Goal: Task Accomplishment & Management: Manage account settings

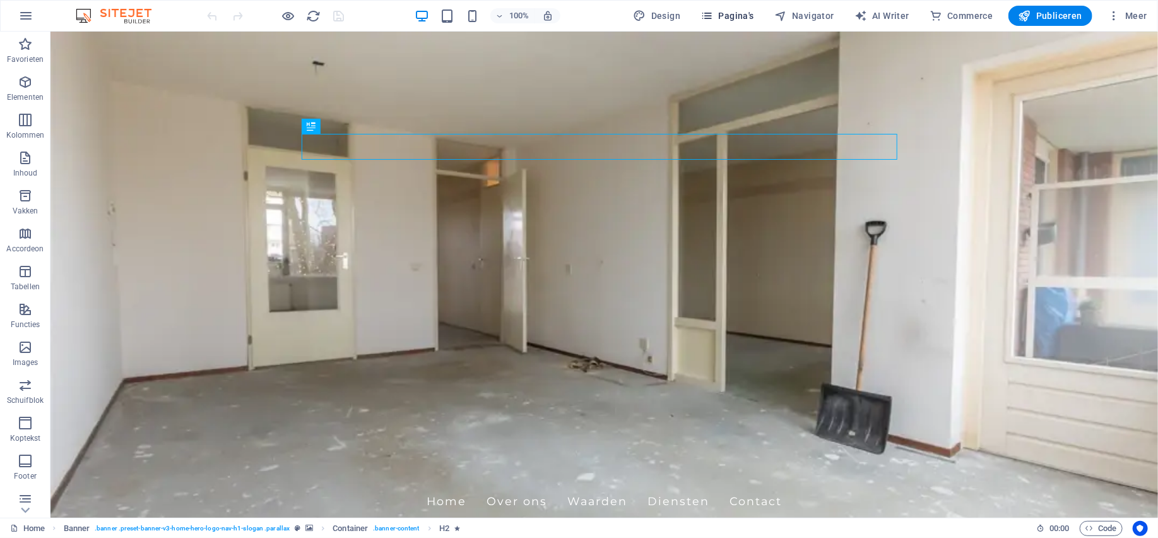
click at [748, 15] on span "Pagina's" at bounding box center [727, 15] width 54 height 13
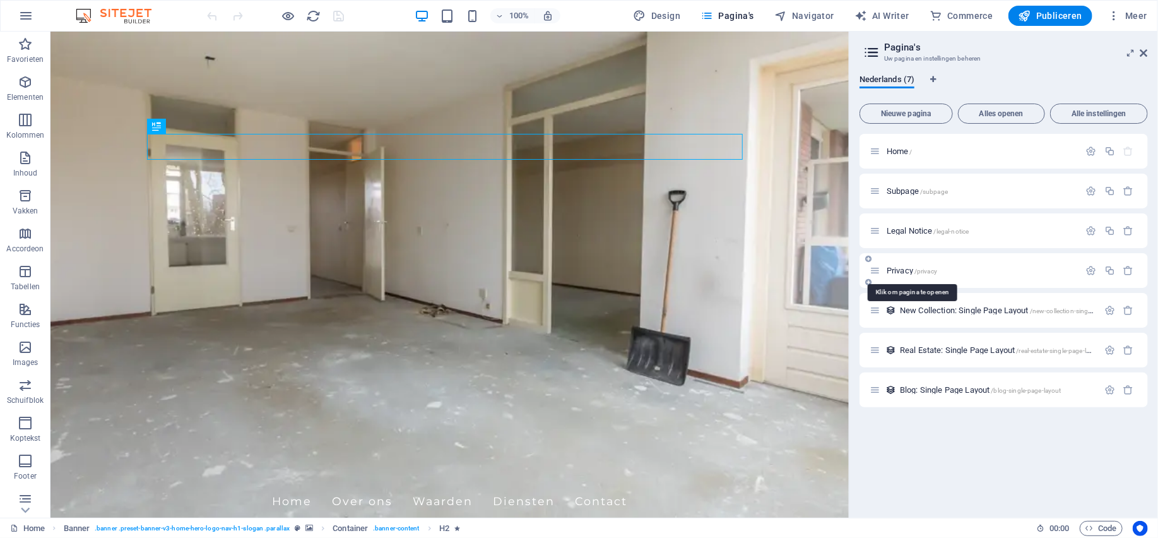
click at [918, 269] on span "/privacy" at bounding box center [925, 271] width 23 height 7
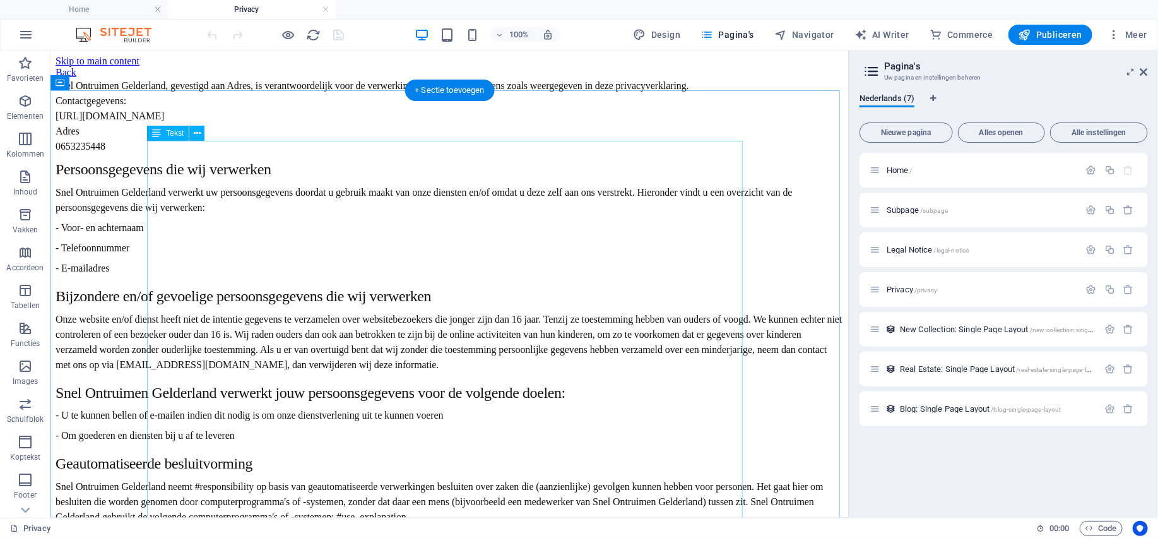
click at [260, 189] on div "Snel Ontruimen Gelderland, gevestigd aan Adres, is verantwoordelijk voor de ver…" at bounding box center [449, 527] width 788 height 898
click at [344, 163] on div "Snel Ontruimen Gelderland, gevestigd aan Adres, is verantwoordelijk voor de ver…" at bounding box center [449, 527] width 788 height 898
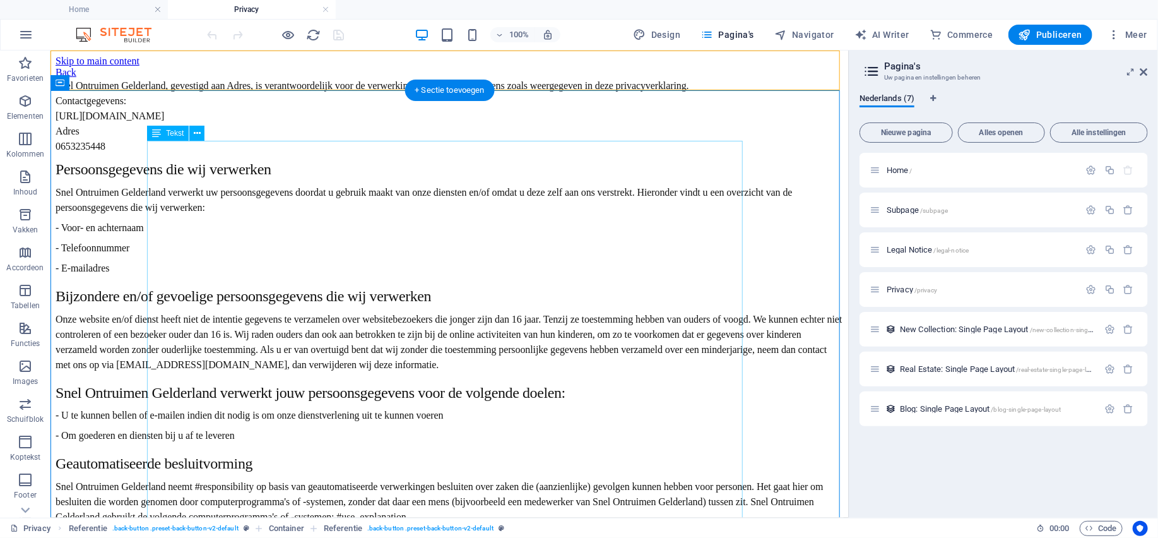
click at [187, 209] on div "Snel Ontruimen Gelderland, gevestigd aan Adres, is verantwoordelijk voor de ver…" at bounding box center [449, 527] width 788 height 898
click at [204, 189] on div "Snel Ontruimen Gelderland, gevestigd aan Adres, is verantwoordelijk voor de ver…" at bounding box center [449, 527] width 788 height 898
click at [148, 146] on div "Snel Ontruimen Gelderland, gevestigd aan Adres, is verantwoordelijk voor de ver…" at bounding box center [449, 527] width 788 height 898
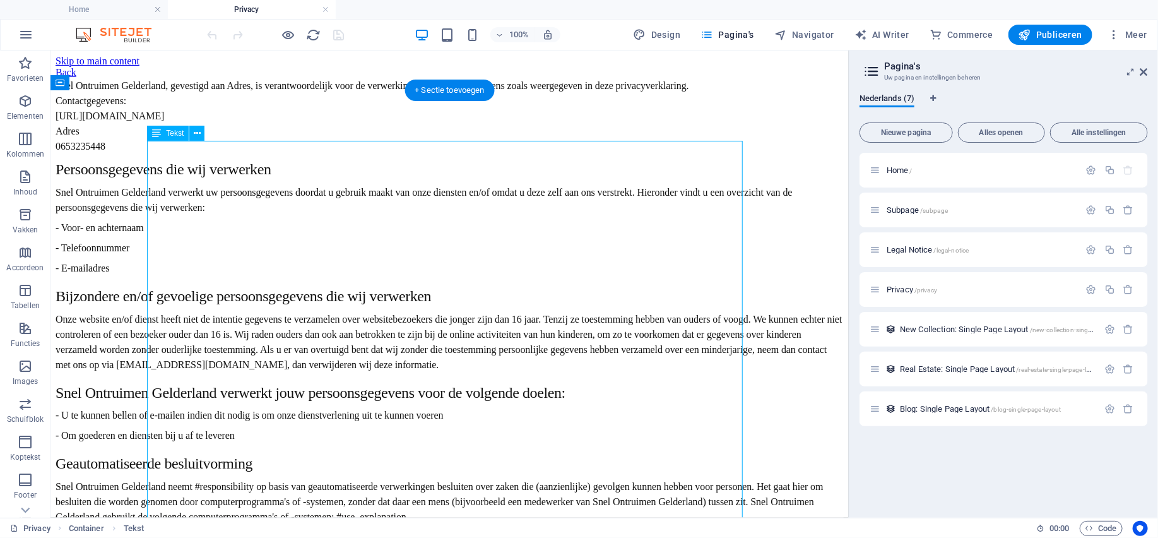
click at [150, 147] on div "Snel Ontruimen Gelderland, gevestigd aan Adres, is verantwoordelijk voor de ver…" at bounding box center [449, 527] width 788 height 898
click at [195, 135] on icon at bounding box center [197, 133] width 7 height 13
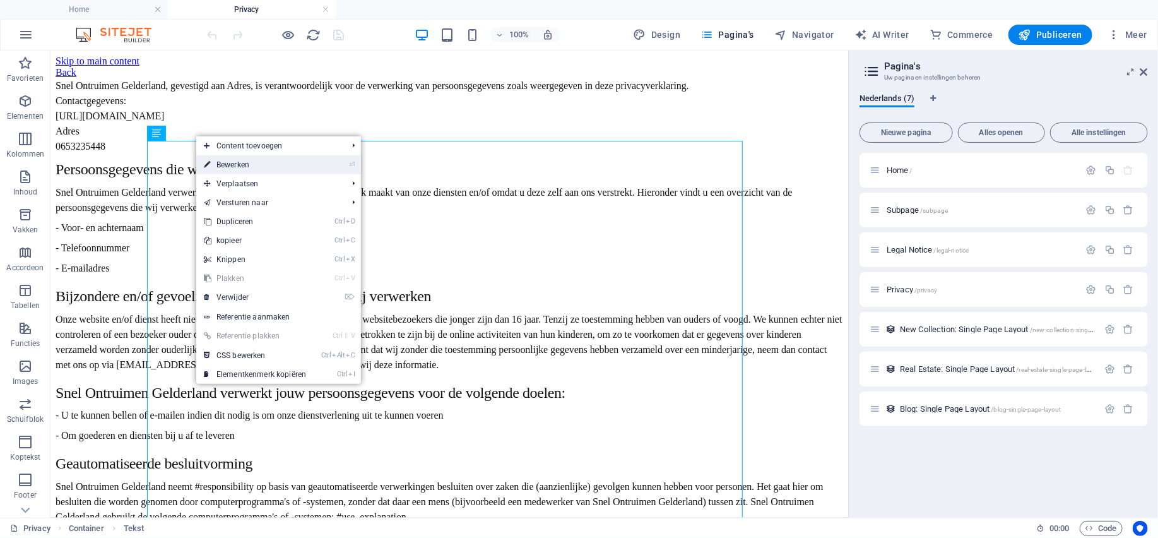
click at [238, 164] on link "⏎ Bewerken" at bounding box center [254, 164] width 117 height 19
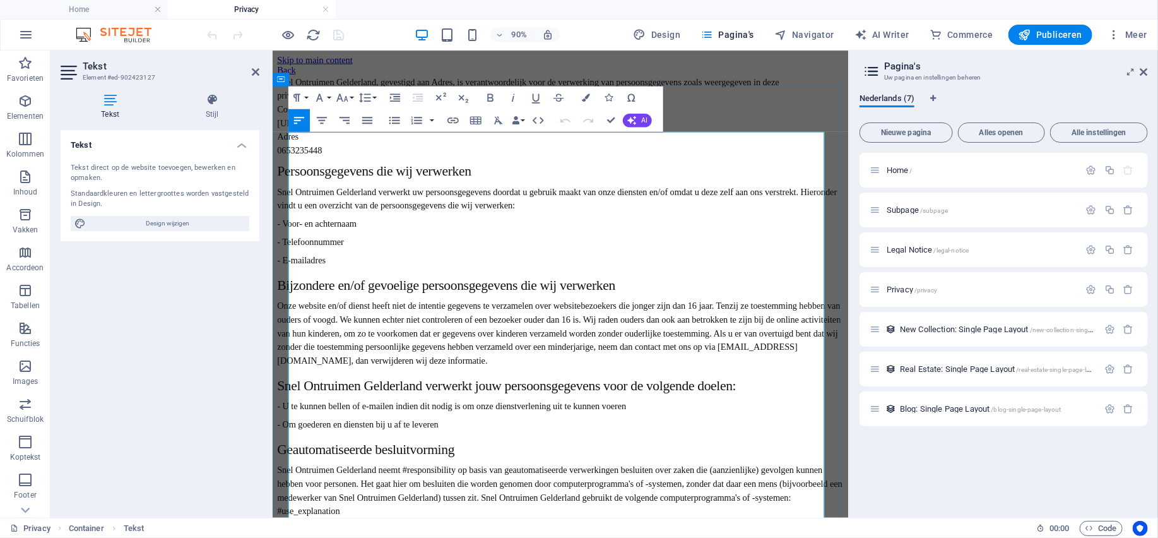
click at [378, 153] on p "Adres" at bounding box center [592, 145] width 630 height 15
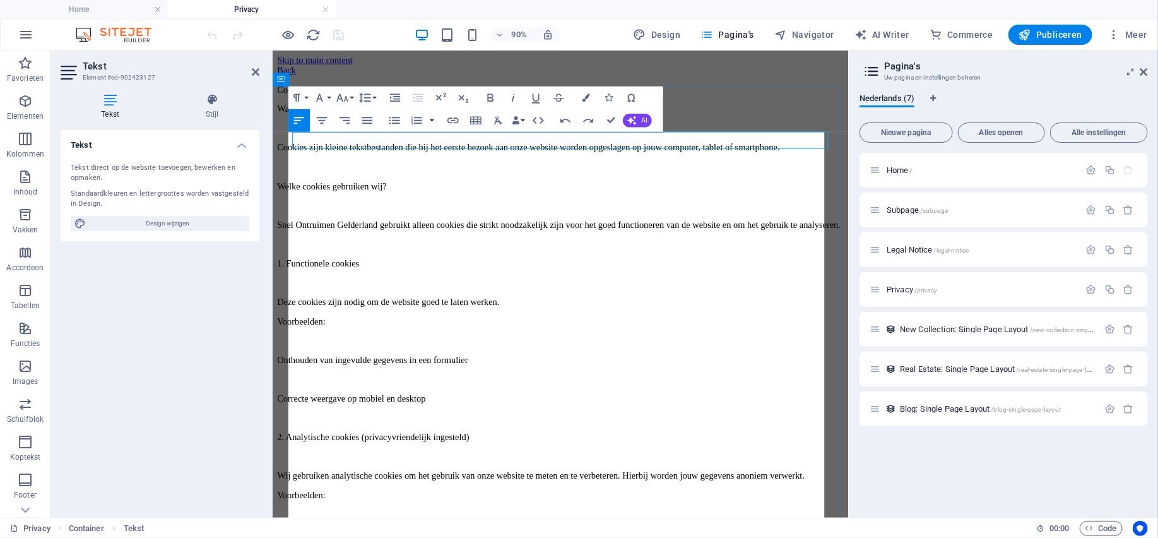
scroll to position [19832, 2]
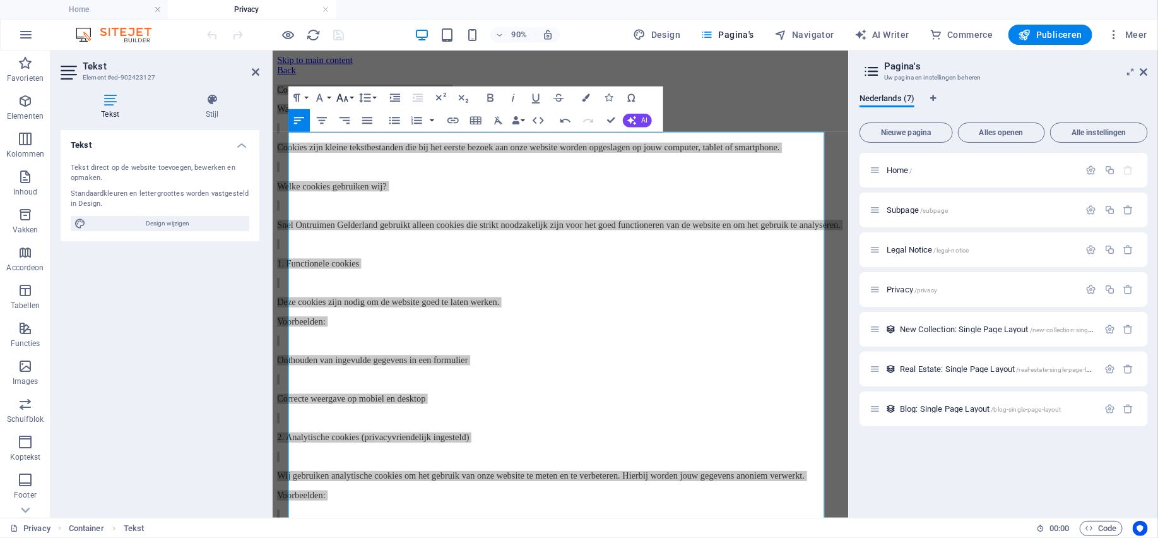
click at [355, 97] on button "Font Size" at bounding box center [344, 97] width 21 height 23
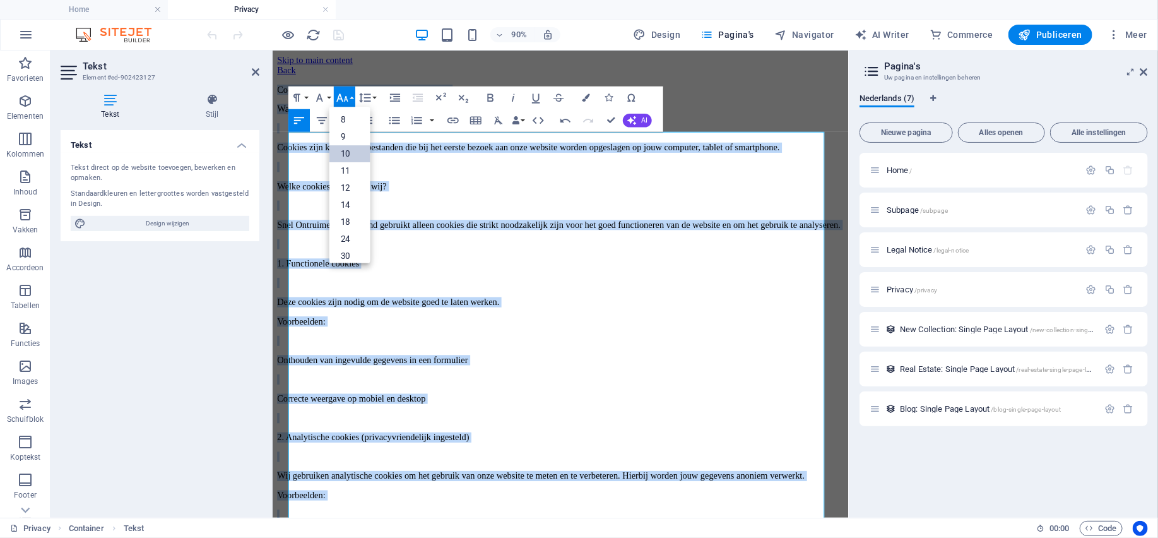
click at [355, 155] on link "10" at bounding box center [349, 153] width 41 height 17
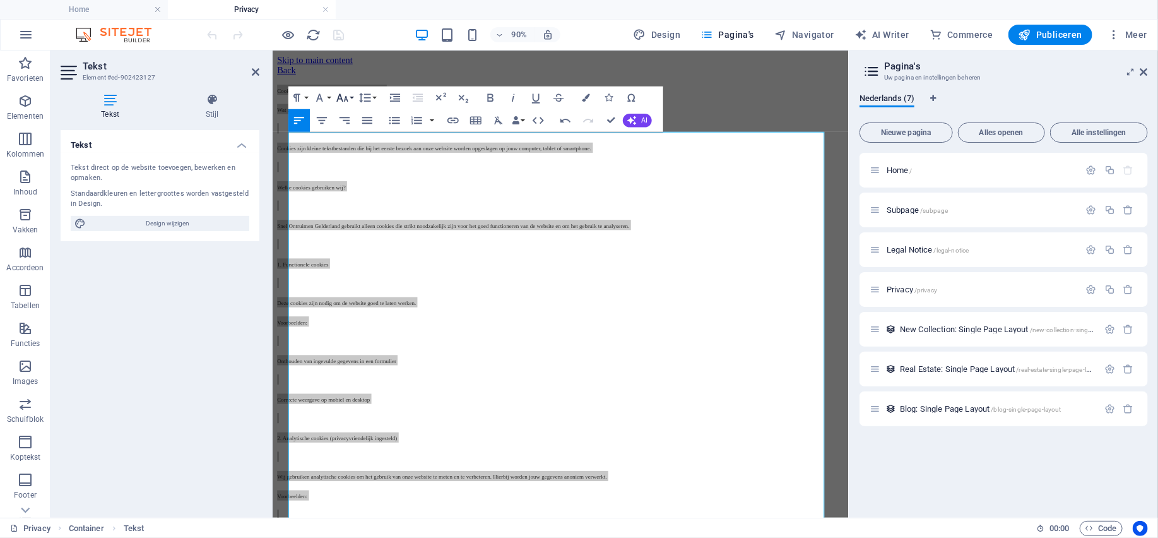
click at [353, 98] on button "Font Size" at bounding box center [344, 97] width 21 height 23
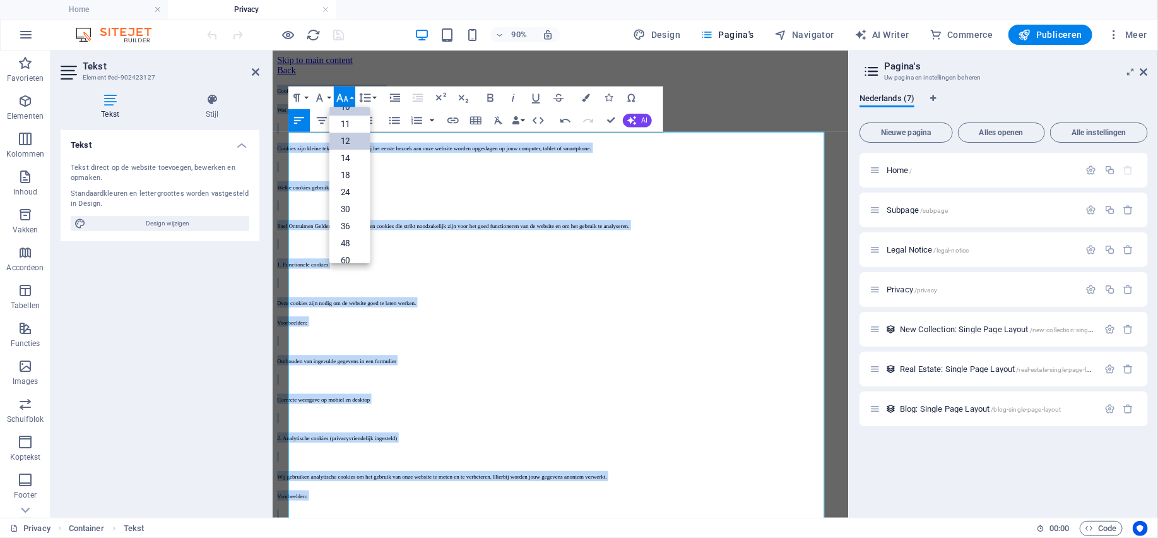
click at [348, 141] on link "12" at bounding box center [349, 141] width 41 height 17
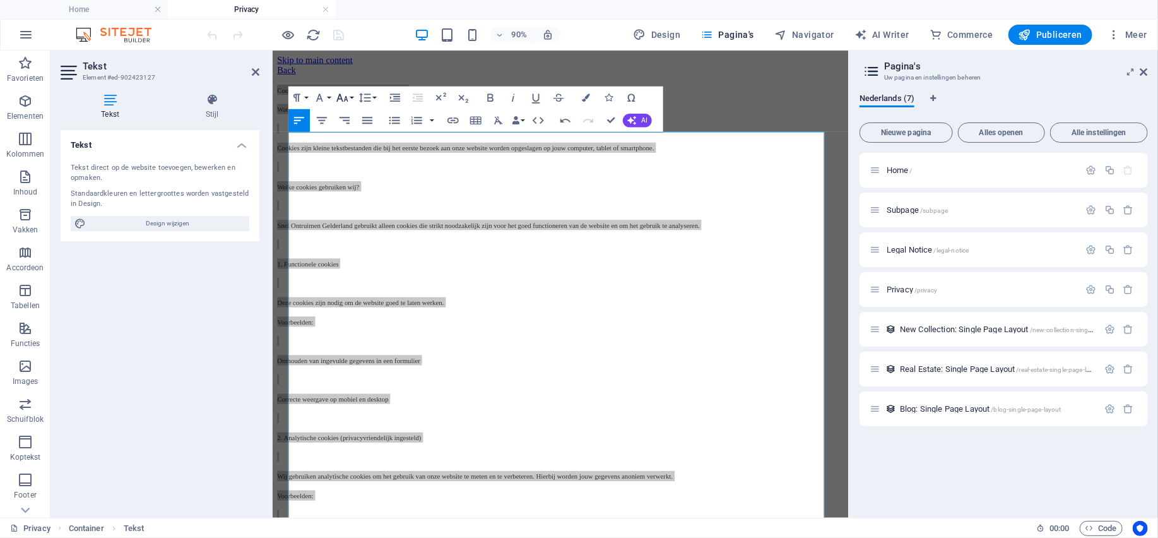
click at [352, 98] on button "Font Size" at bounding box center [344, 97] width 21 height 23
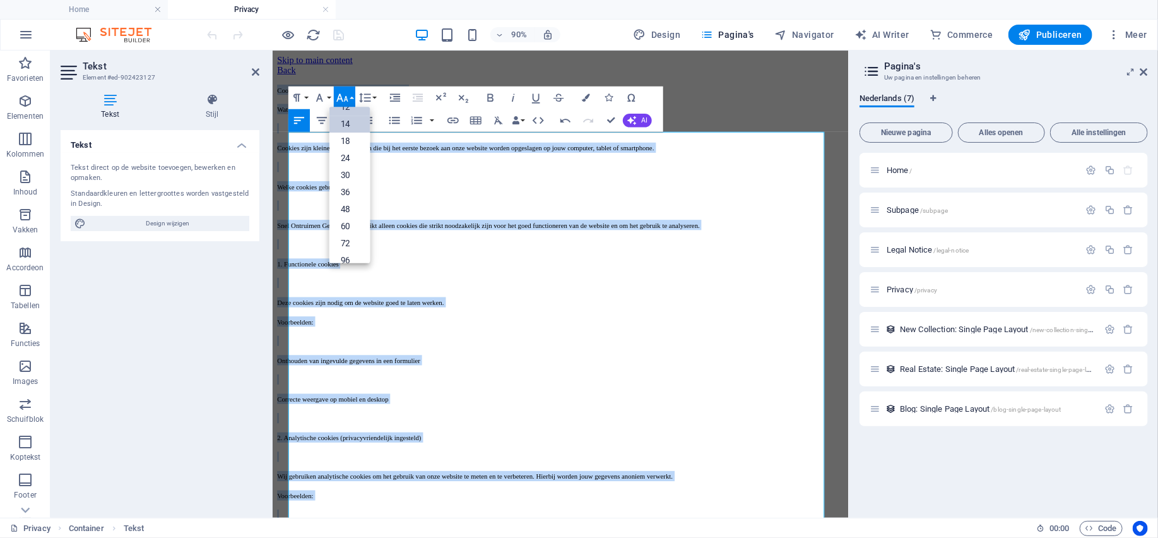
click at [351, 130] on link "14" at bounding box center [349, 124] width 41 height 17
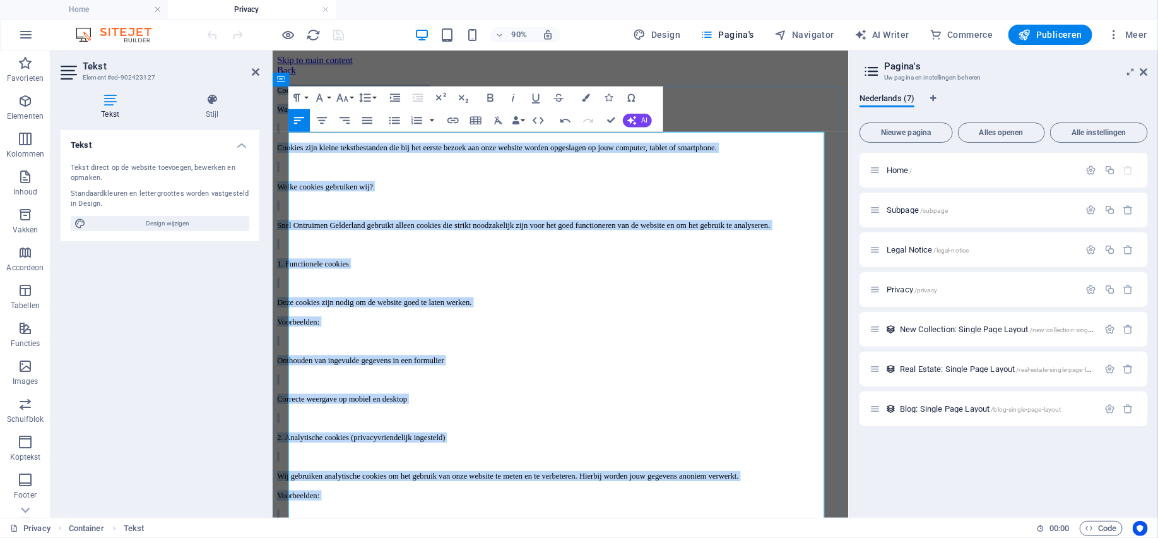
click at [416, 378] on p at bounding box center [592, 372] width 630 height 11
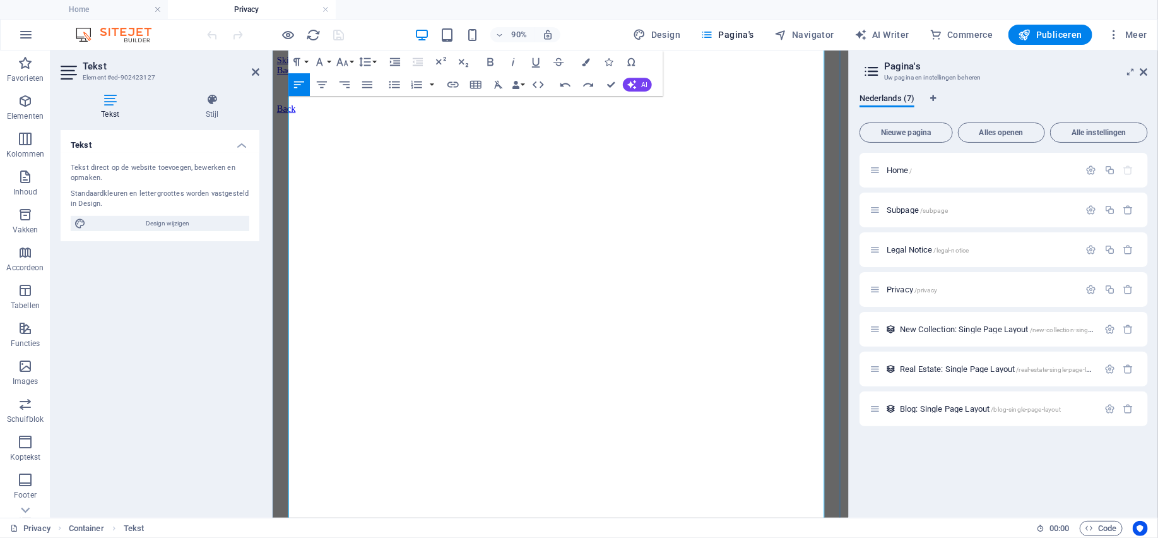
scroll to position [0, 0]
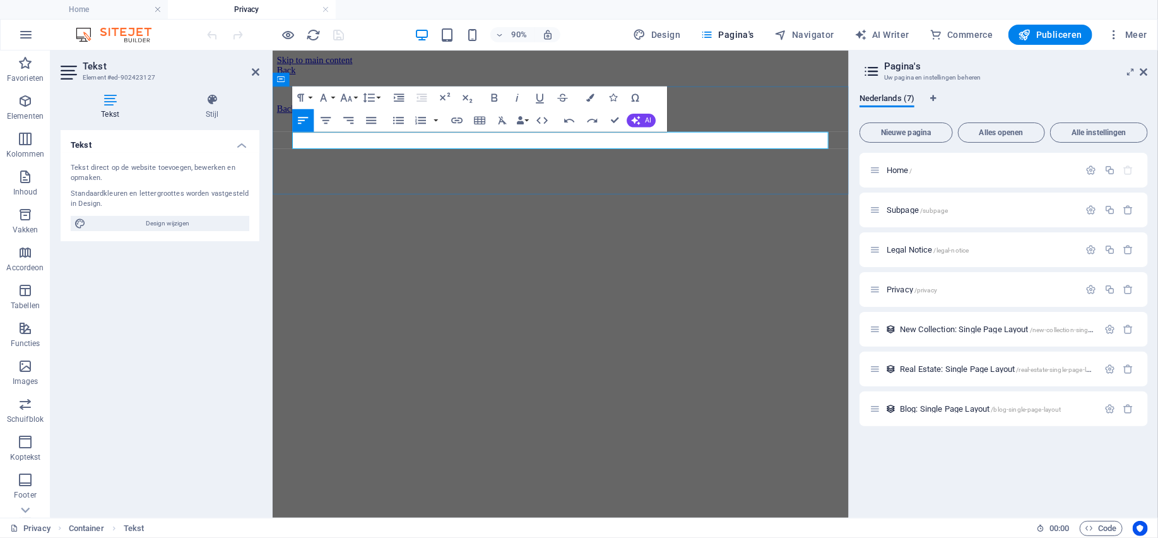
click at [408, 99] on p at bounding box center [592, 93] width 630 height 11
click at [406, 99] on p at bounding box center [592, 93] width 630 height 11
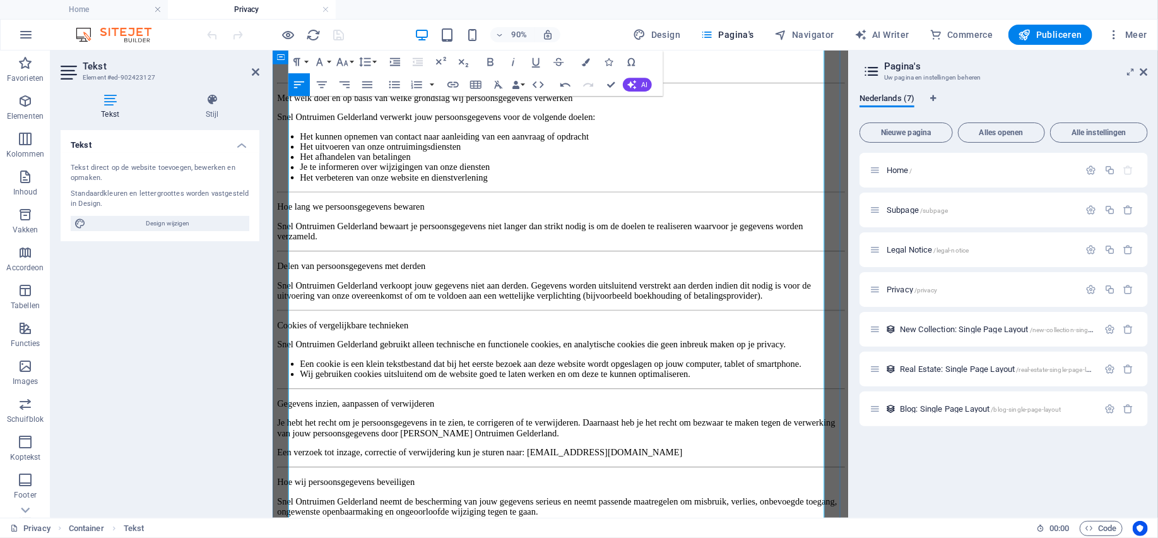
scroll to position [315, 0]
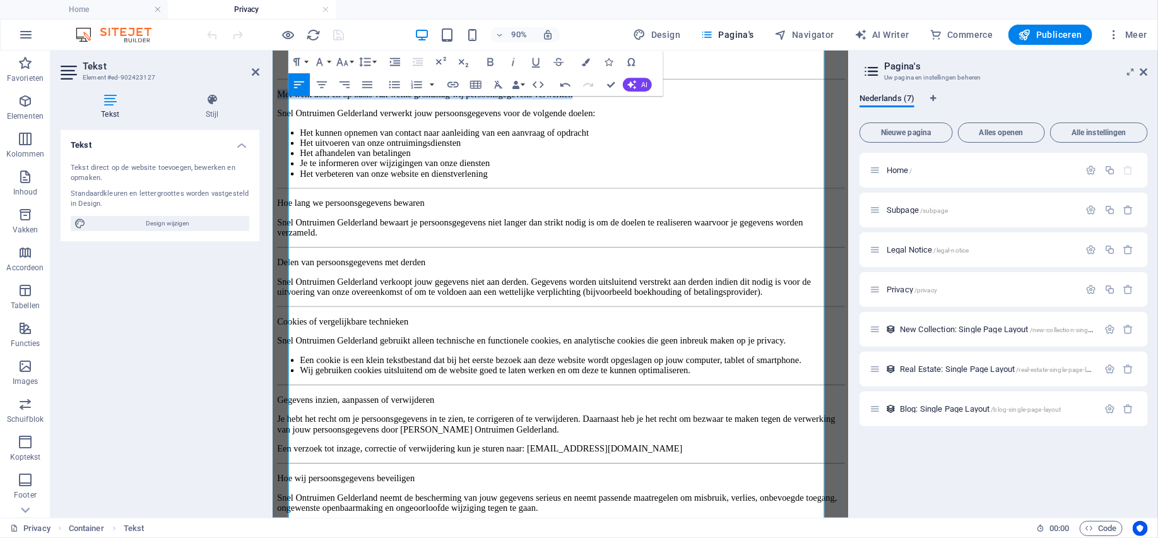
drag, startPoint x: 797, startPoint y: 230, endPoint x: 293, endPoint y: 232, distance: 504.1
click at [293, 104] on p "Met welk doel en op basis van welke grondslag wij persoonsgegevens verwerken" at bounding box center [592, 98] width 630 height 11
click at [493, 62] on icon "button" at bounding box center [491, 62] width 14 height 14
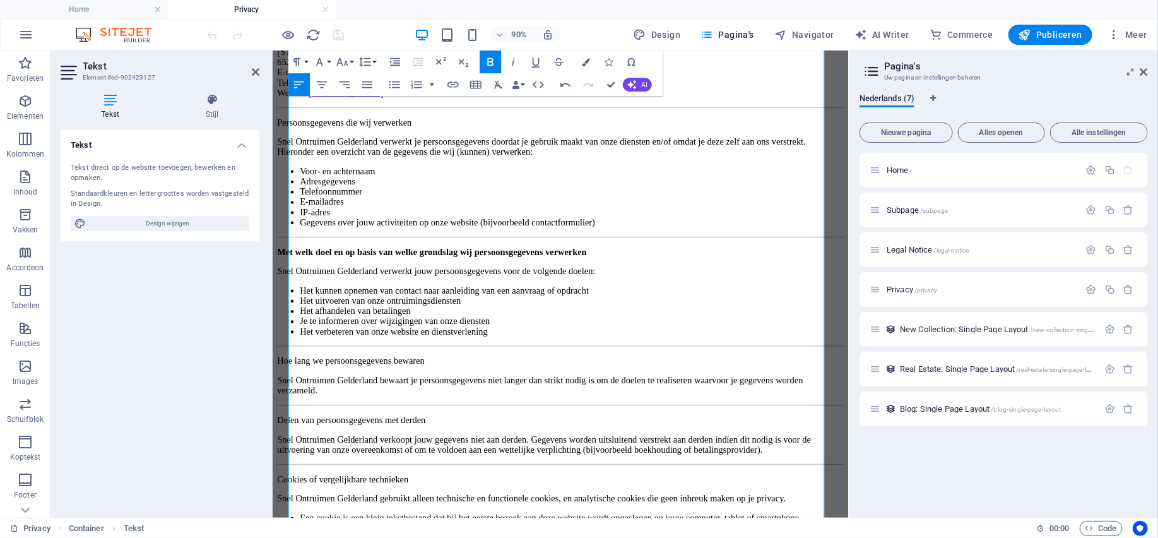
scroll to position [126, 0]
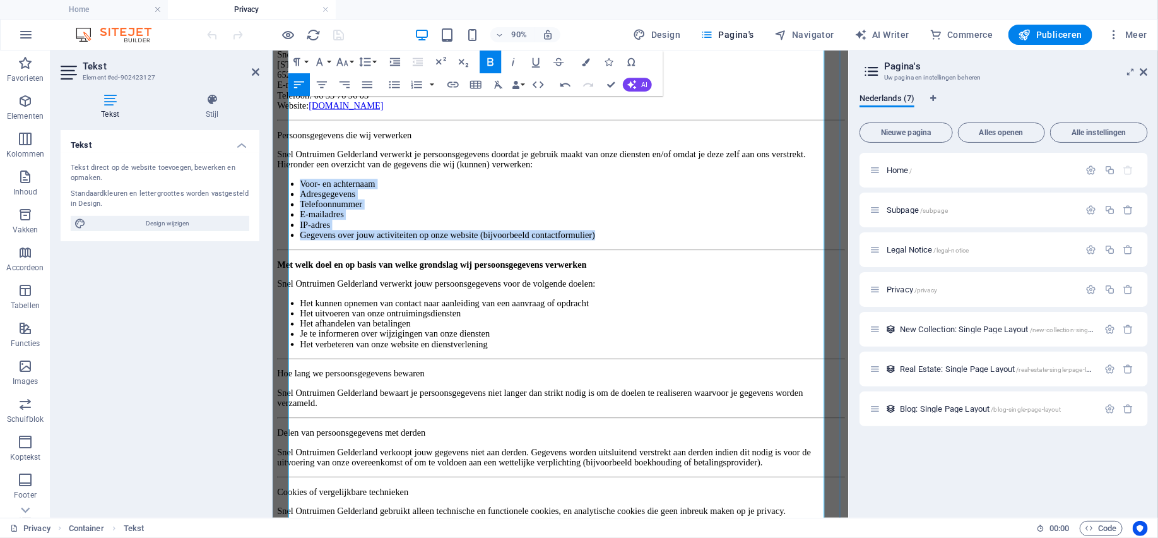
drag, startPoint x: 791, startPoint y: 393, endPoint x: 300, endPoint y: 302, distance: 499.3
click at [300, 261] on ul "Voor- en achternaam Adresgegevens Telefoonnummer E-mailadres IP-adres Gegevens …" at bounding box center [592, 226] width 630 height 68
click at [394, 85] on icon "button" at bounding box center [395, 85] width 14 height 14
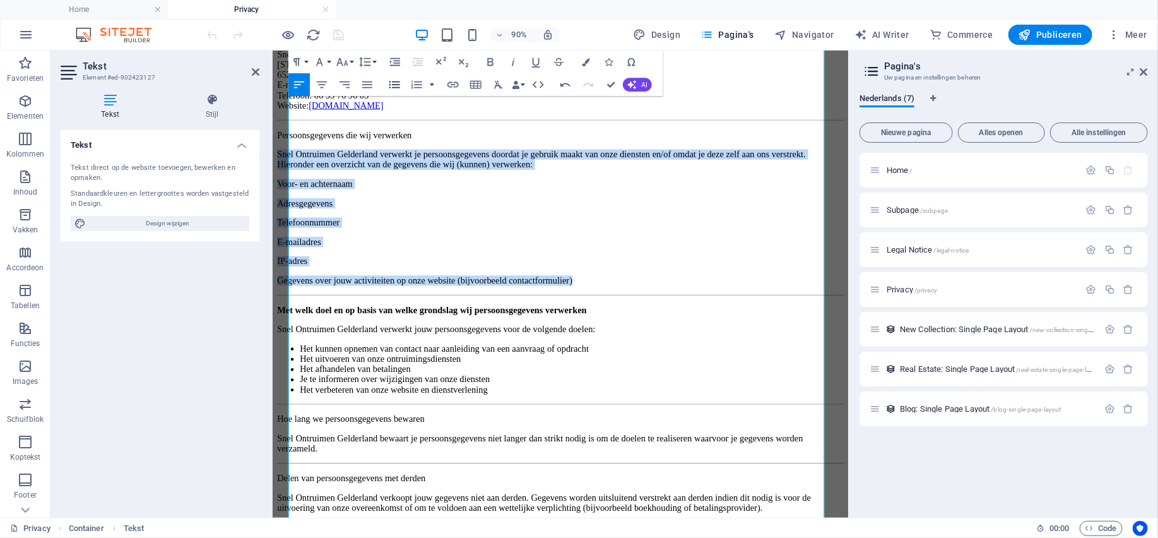
click at [394, 85] on icon "button" at bounding box center [395, 85] width 14 height 14
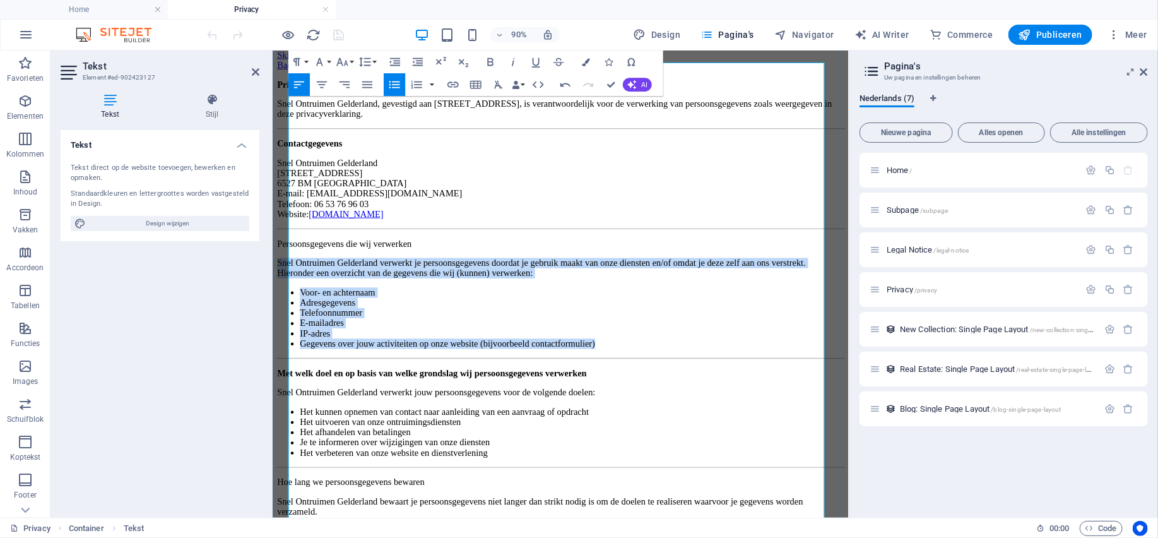
scroll to position [0, 0]
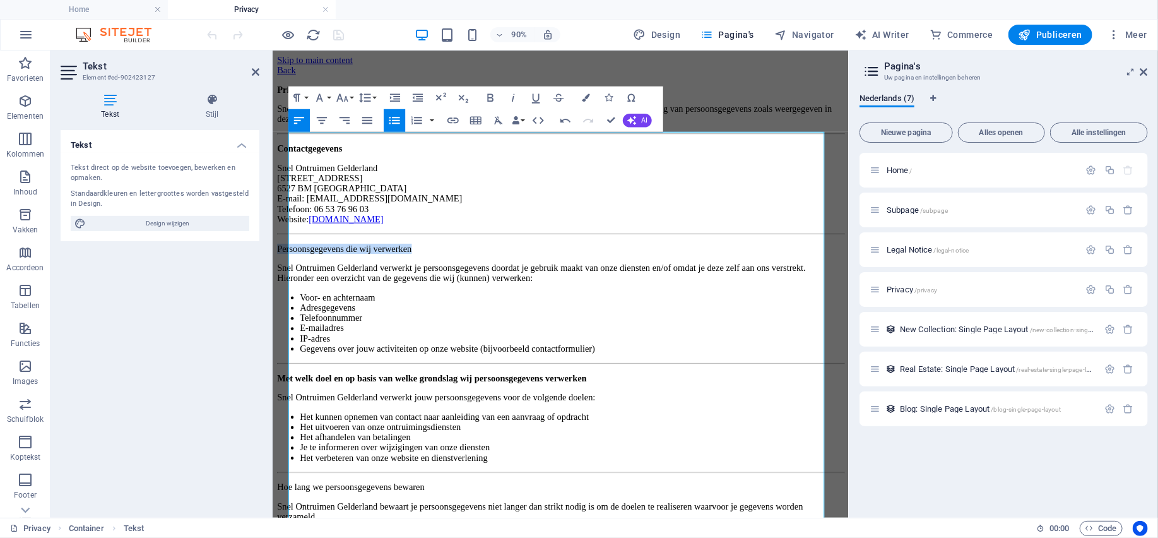
drag, startPoint x: 528, startPoint y: 357, endPoint x: 250, endPoint y: 355, distance: 277.6
click at [272, 355] on html "Skip to main content Back Privacybeleid – Snel Ontruimen Gelderland Snel Ontrui…" at bounding box center [592, 494] width 640 height 888
click at [492, 93] on icon "button" at bounding box center [491, 98] width 14 height 14
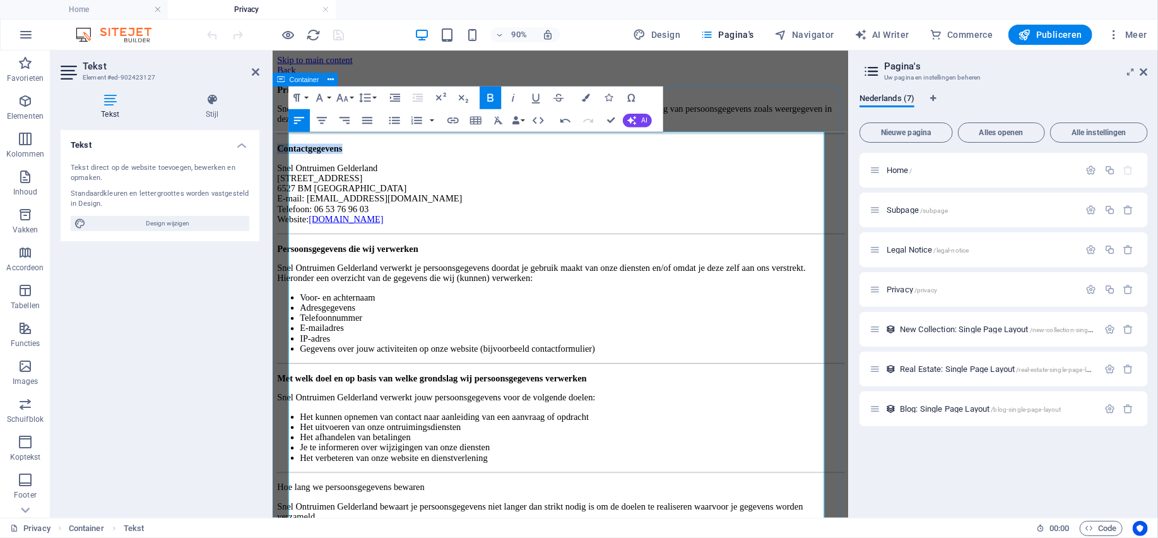
drag, startPoint x: 410, startPoint y: 216, endPoint x: 287, endPoint y: 218, distance: 123.0
click at [287, 218] on div "Privacybeleid – Snel Ontruimen Gelderland Snel Ontruimen Gelderland, gevestigd …" at bounding box center [592, 500] width 630 height 824
click at [495, 100] on icon "button" at bounding box center [491, 98] width 14 height 14
drag, startPoint x: 496, startPoint y: 150, endPoint x: 263, endPoint y: 150, distance: 232.8
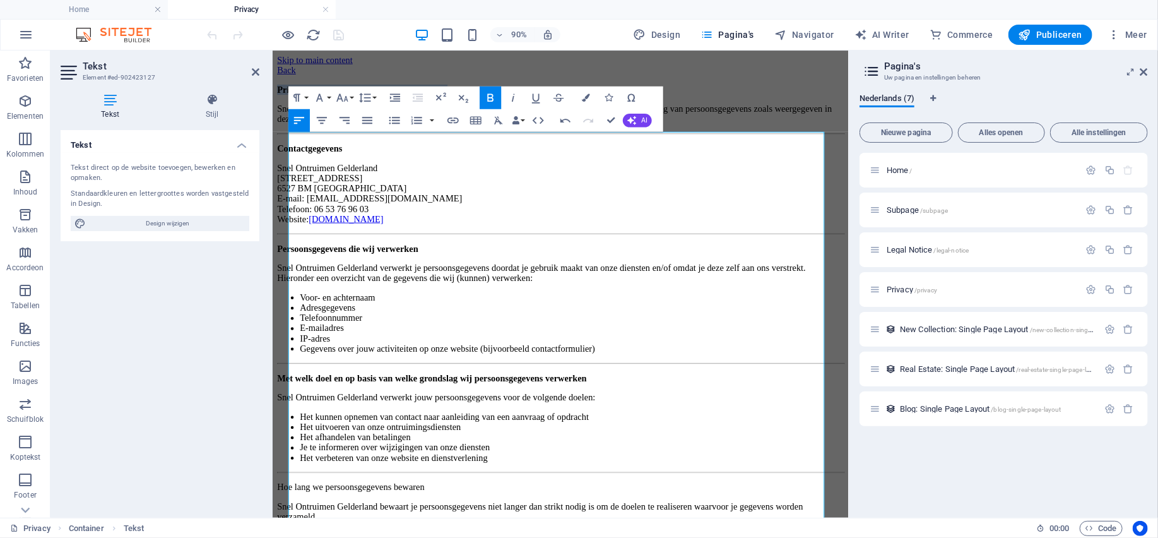
click at [272, 150] on html "Skip to main content Back Privacybeleid – Snel Ontruimen Gelderland Snel Ontrui…" at bounding box center [592, 494] width 640 height 888
click at [540, 132] on p "Snel Ontruimen Gelderland, gevestigd aan [STREET_ADDRESS], is verantwoordelijk …" at bounding box center [592, 120] width 630 height 23
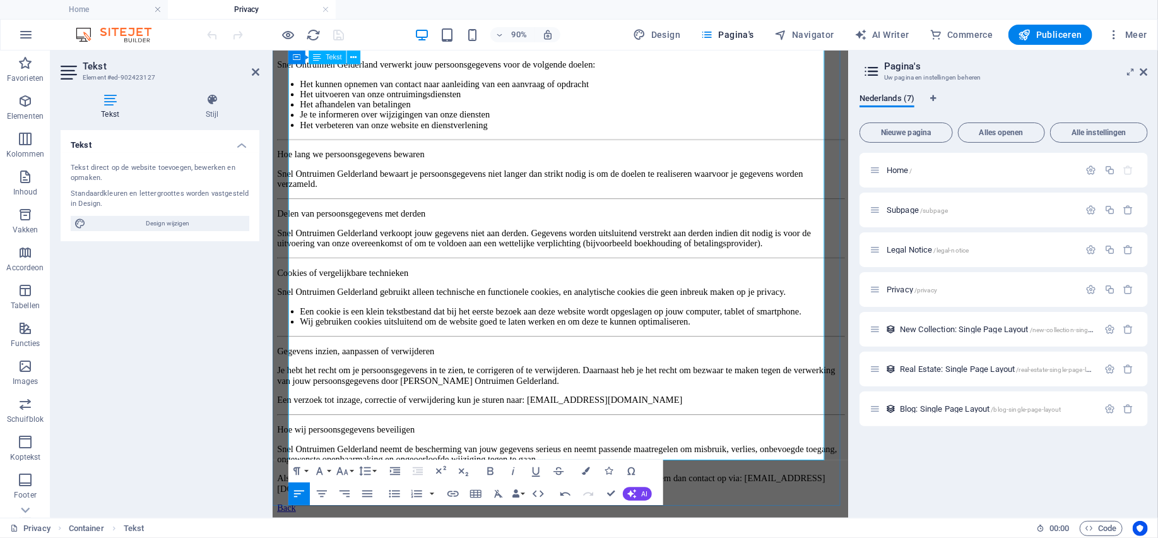
scroll to position [720, 0]
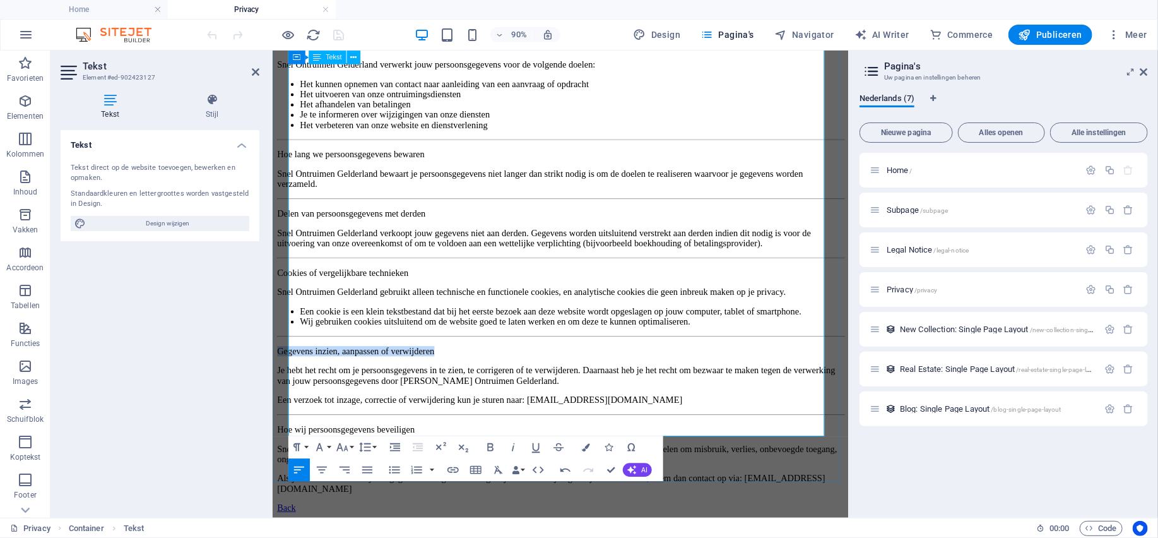
drag, startPoint x: 553, startPoint y: 256, endPoint x: 293, endPoint y: 259, distance: 259.3
click at [293, 378] on p "Gegevens inzien, aanpassen of verwijderen" at bounding box center [592, 383] width 630 height 11
click at [488, 445] on icon "button" at bounding box center [491, 447] width 6 height 8
drag, startPoint x: 511, startPoint y: 379, endPoint x: 303, endPoint y: 375, distance: 207.6
click at [293, 465] on p "Hoe wij persoonsgegevens beveiligen" at bounding box center [592, 470] width 630 height 11
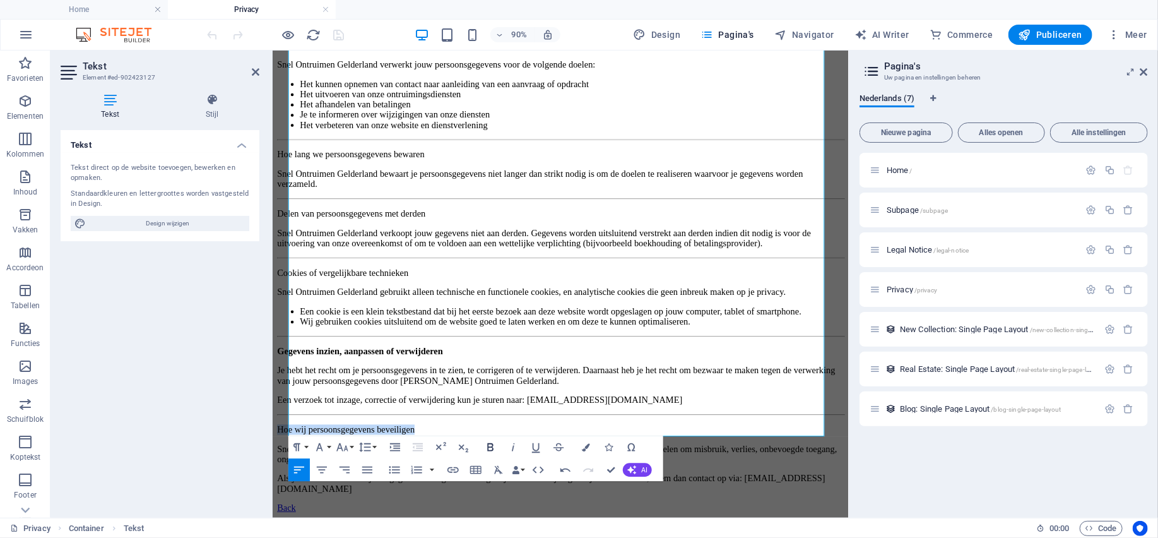
click at [493, 450] on icon "button" at bounding box center [491, 447] width 14 height 14
click at [692, 519] on p "Als je de indruk hebt dat jouw gegevens niet goed beveiligd zijn of er aanwijzi…" at bounding box center [592, 530] width 630 height 23
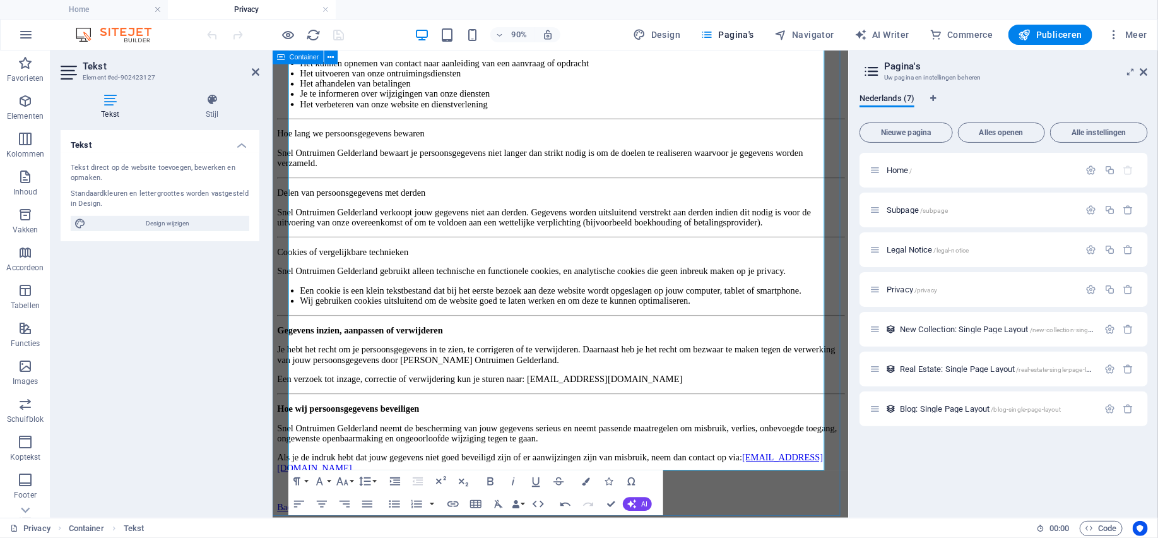
click at [767, 537] on div "Privacybeleid – Snel Ontruimen Gelderland Snel Ontruimen Gelderland, gevestigd …" at bounding box center [592, 118] width 630 height 847
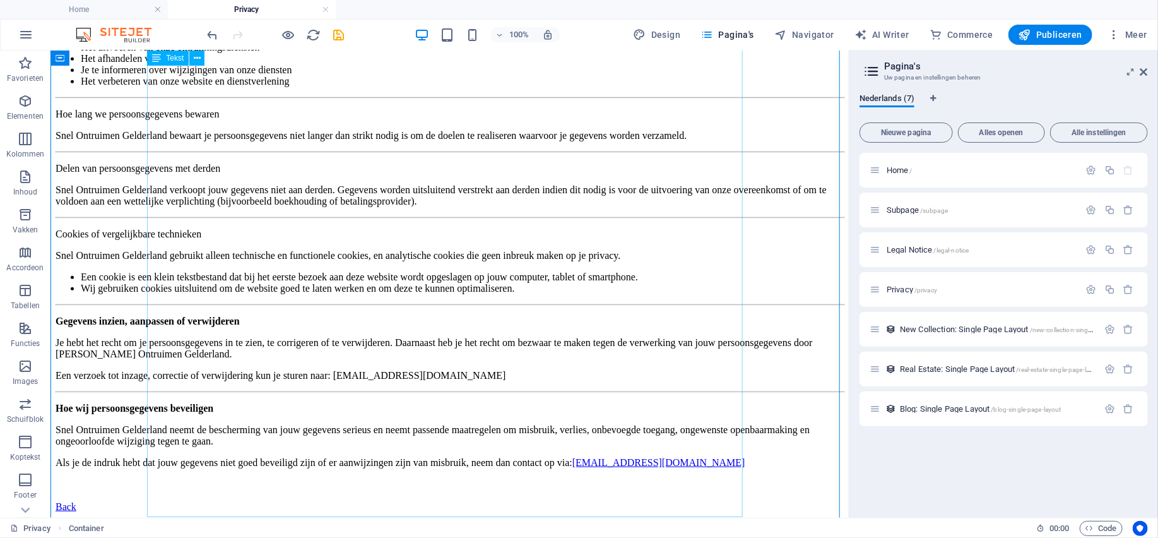
click at [368, 371] on div "Privacybeleid – Snel Ontruimen Gelderland Snel Ontruimen Gelderland, gevestigd …" at bounding box center [449, 84] width 788 height 813
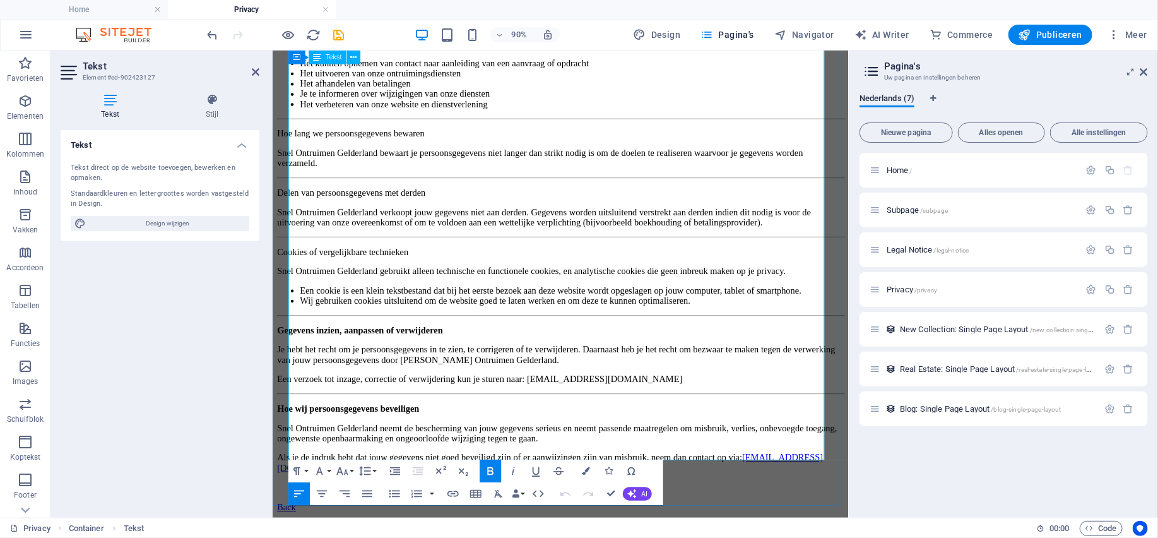
scroll to position [758, 0]
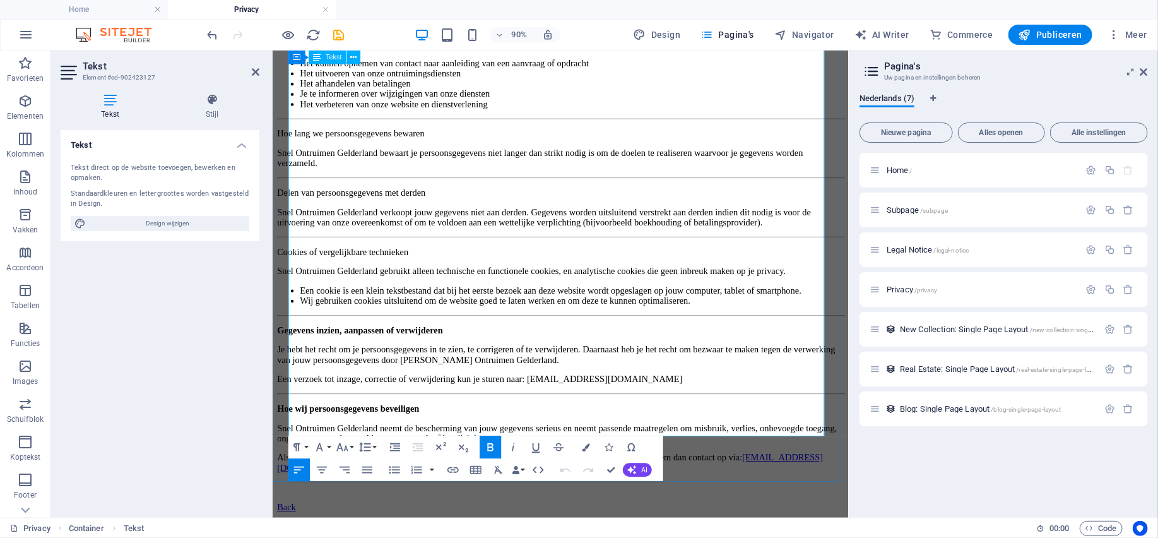
click at [408, 497] on p "Als je de indruk hebt dat jouw gegevens niet goed beveiligd zijn of er aanwijzi…" at bounding box center [592, 519] width 630 height 45
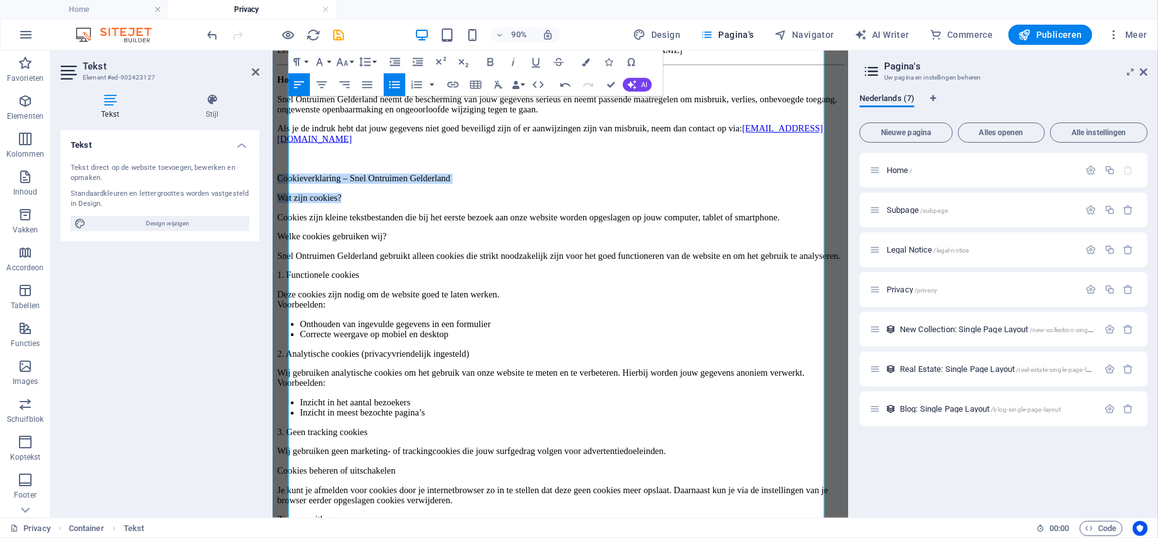
drag, startPoint x: 464, startPoint y: 504, endPoint x: 291, endPoint y: 481, distance: 174.4
click at [491, 60] on icon "button" at bounding box center [491, 62] width 14 height 14
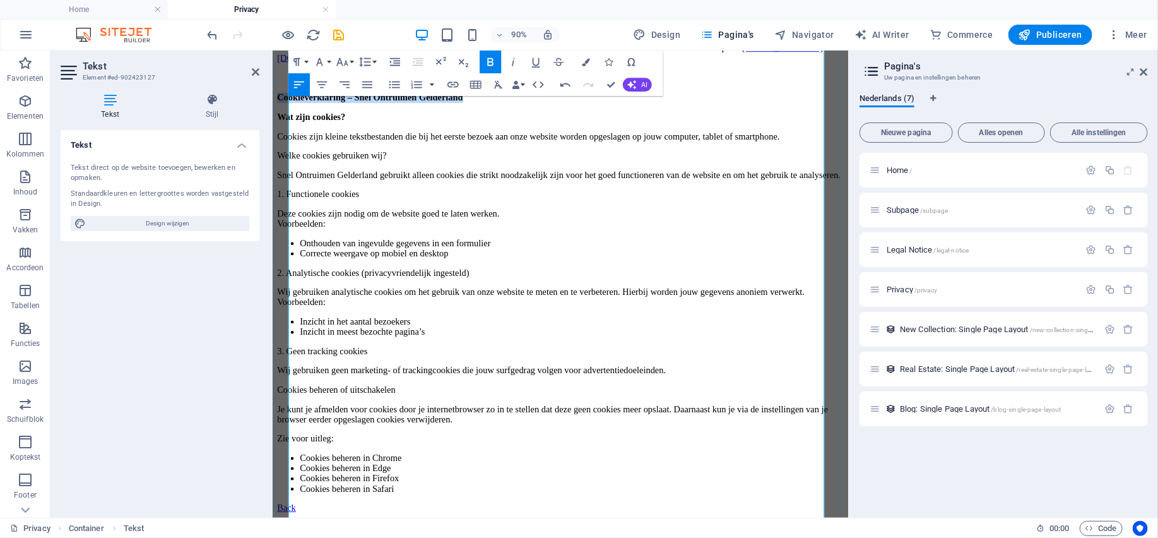
scroll to position [1136, 0]
click at [527, 172] on p "Welke cookies gebruiken wij?" at bounding box center [592, 166] width 630 height 11
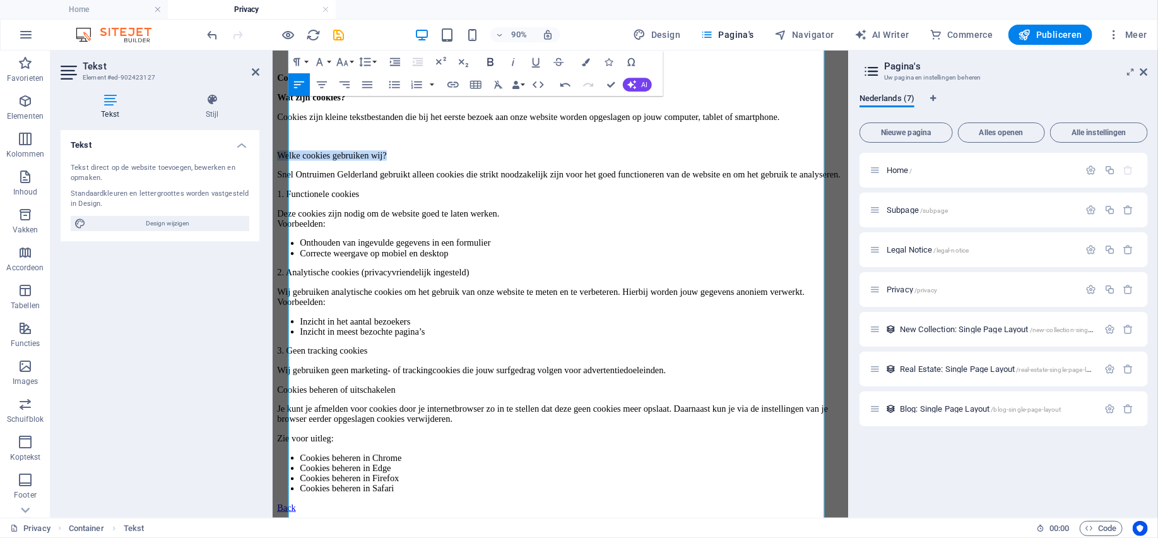
click at [488, 61] on icon "button" at bounding box center [491, 62] width 6 height 8
click at [445, 204] on p "1. Functionele cookies" at bounding box center [592, 209] width 630 height 11
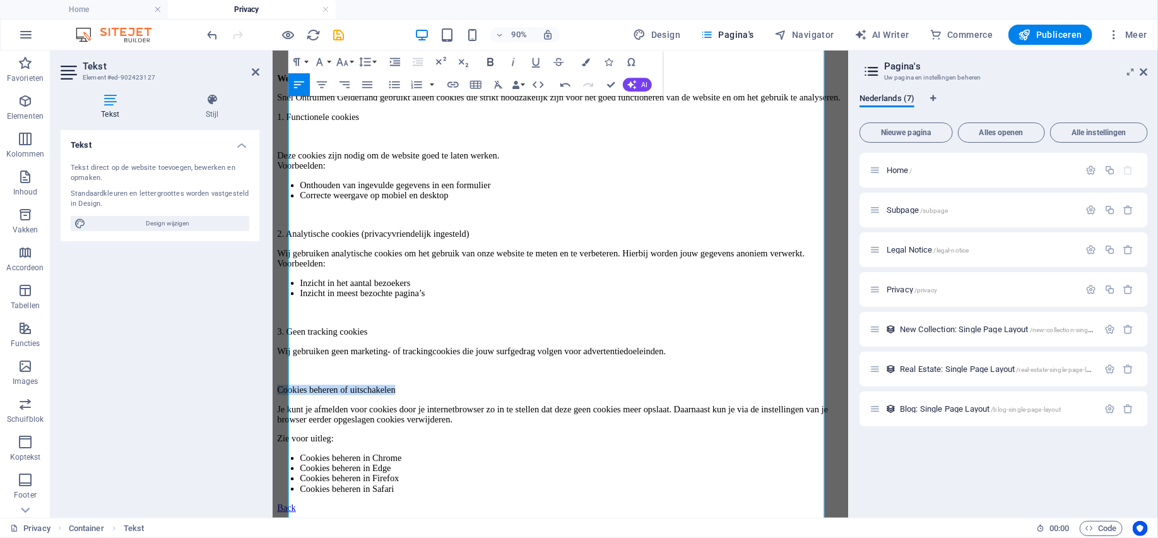
click at [493, 63] on icon "button" at bounding box center [491, 62] width 14 height 14
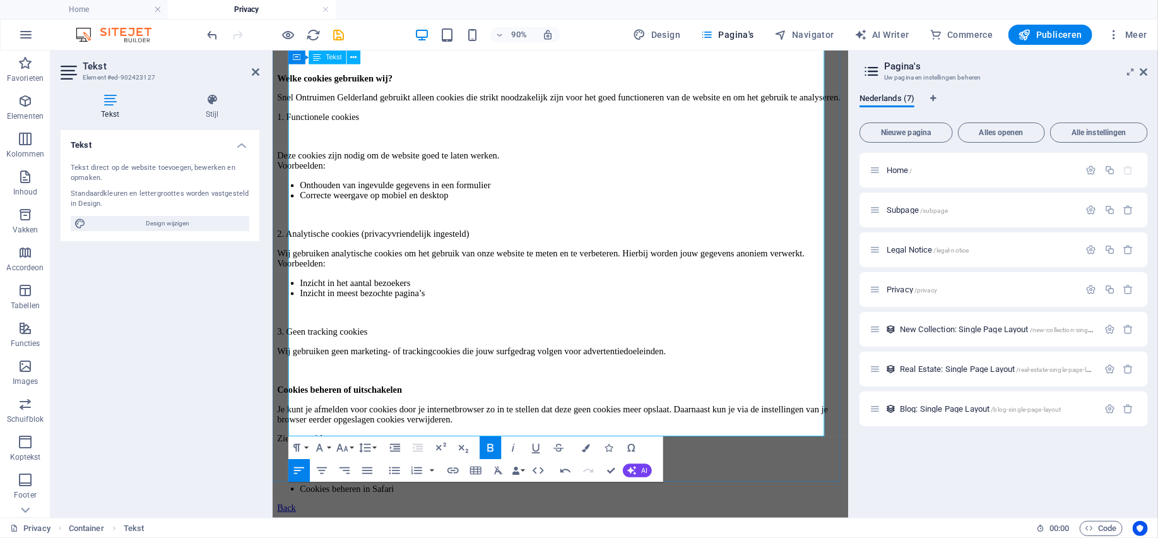
click at [402, 475] on p "Zie voor uitleg:" at bounding box center [592, 480] width 630 height 11
click at [399, 497] on li "Cookies beheren in Chrome" at bounding box center [604, 502] width 604 height 11
click at [398, 508] on li "Cookies beheren in Edge" at bounding box center [604, 513] width 604 height 11
click at [497, 508] on li "Cookies beheren in Edge" at bounding box center [604, 513] width 604 height 11
drag, startPoint x: 464, startPoint y: 466, endPoint x: 286, endPoint y: 396, distance: 191.2
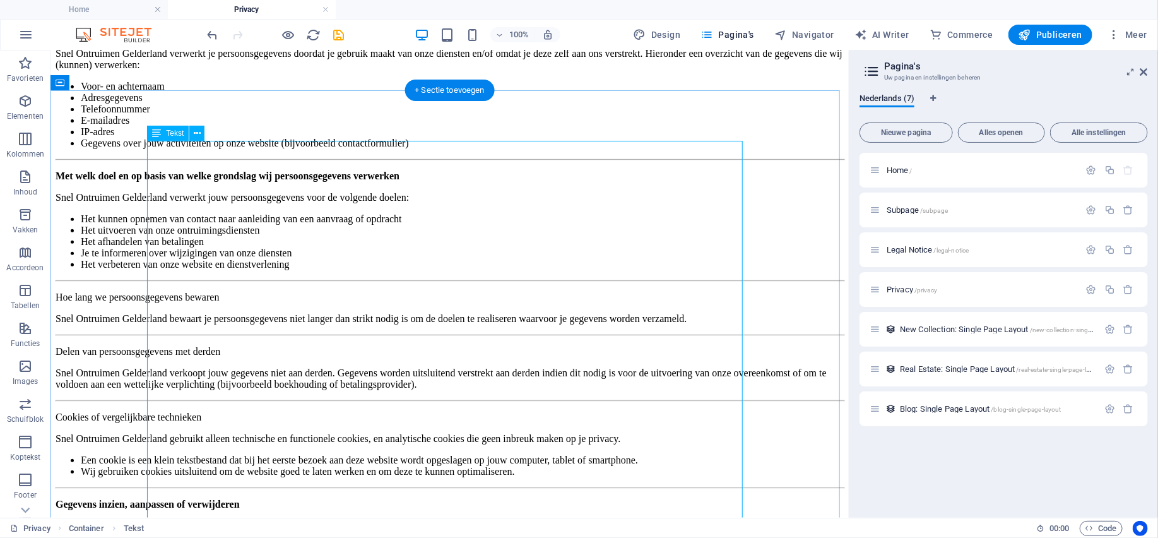
scroll to position [315, 0]
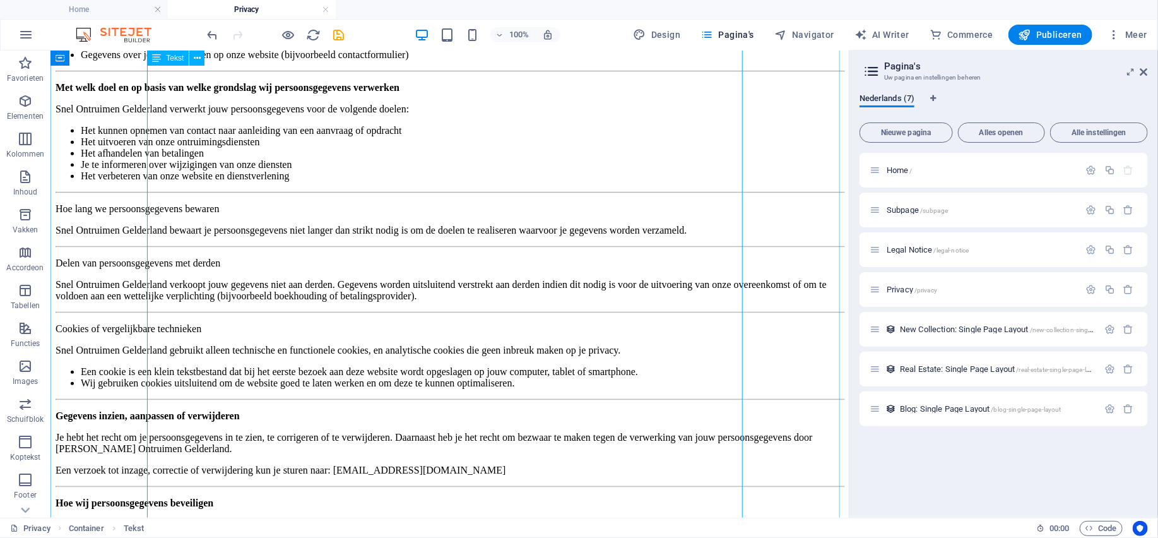
click at [531, 237] on div "Privacybeleid – Snel Ontruimen Gelderland Snel Ontruimen Gelderland, gevestigd …" at bounding box center [449, 421] width 788 height 1298
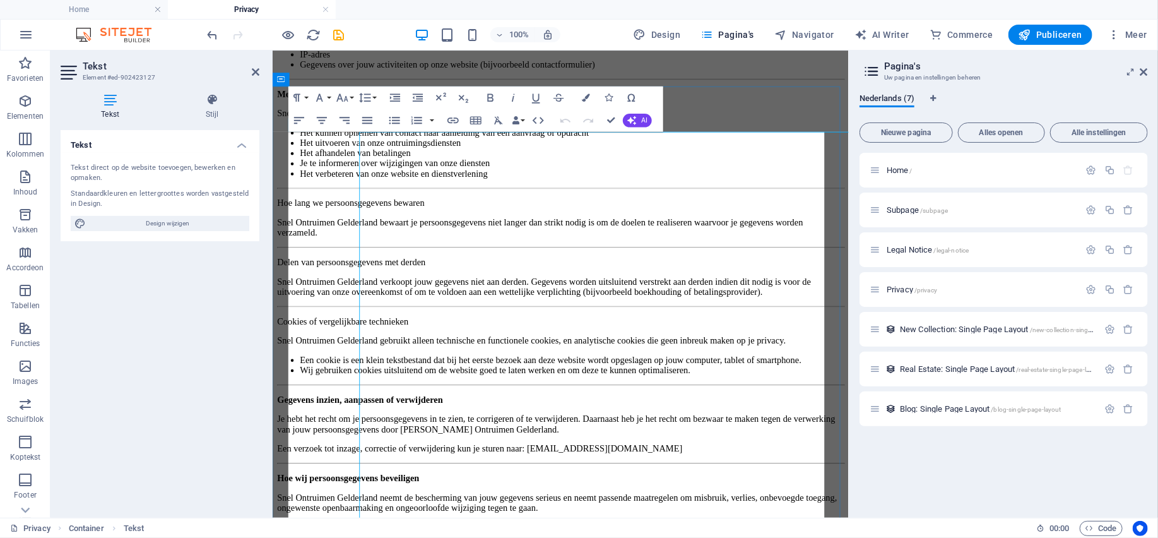
scroll to position [0, 0]
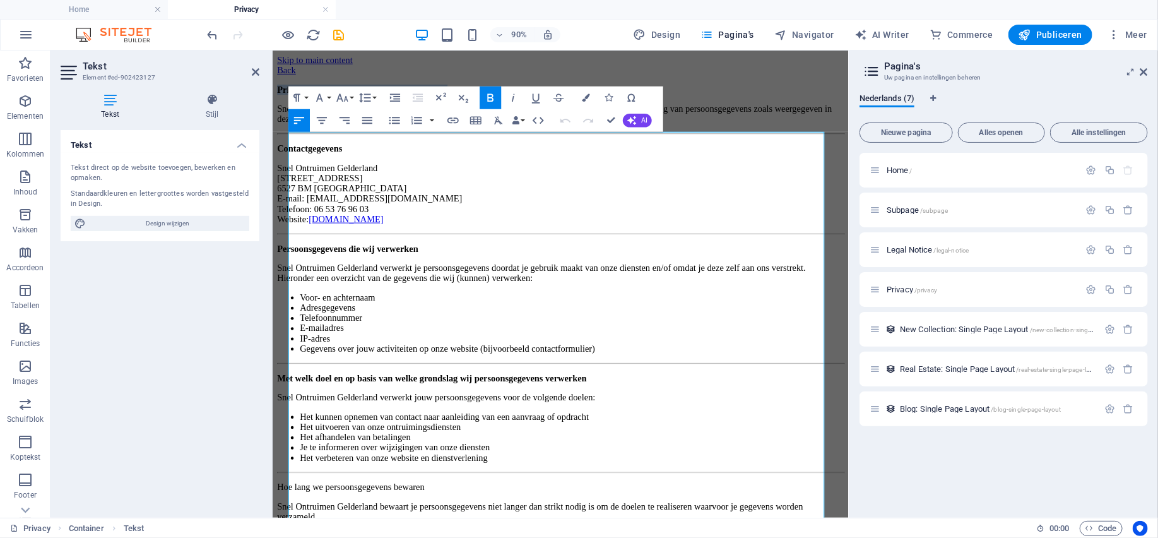
drag, startPoint x: 539, startPoint y: 155, endPoint x: 500, endPoint y: 187, distance: 50.7
click at [330, 96] on button "Font Family" at bounding box center [321, 97] width 21 height 23
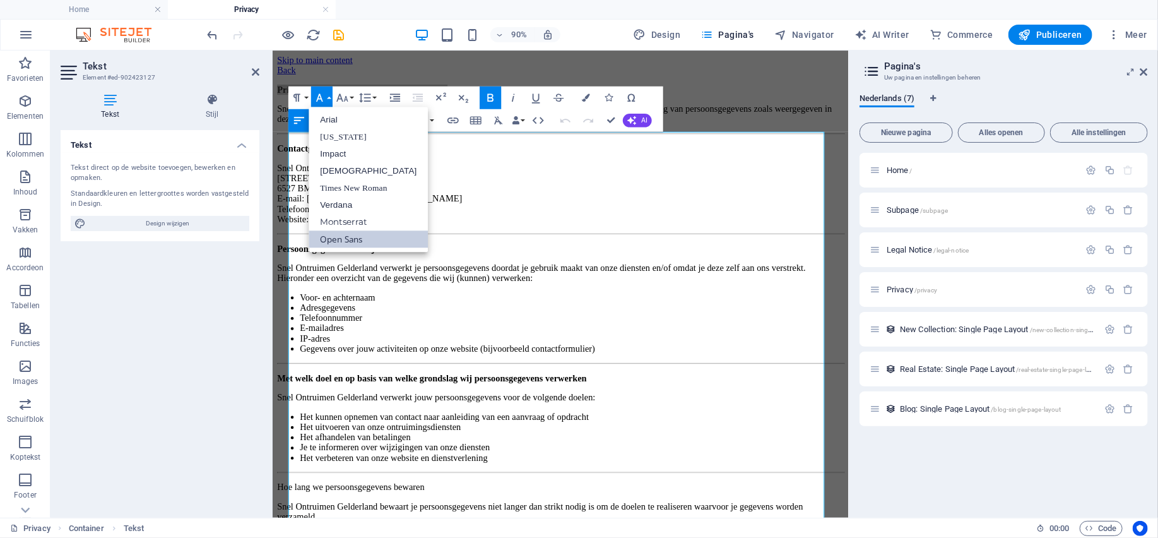
click at [330, 96] on button "Font Family" at bounding box center [321, 97] width 21 height 23
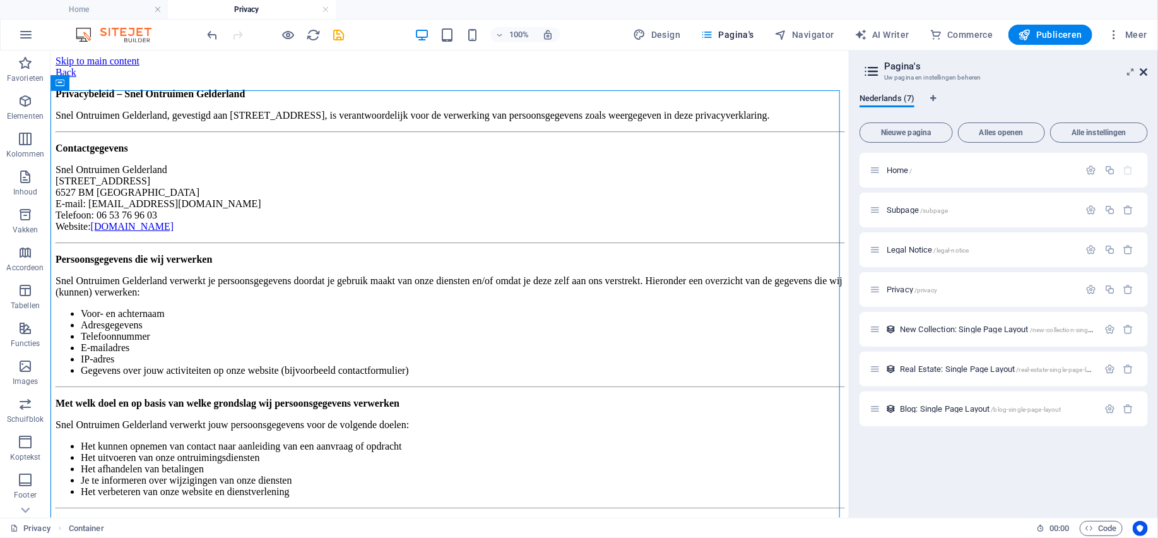
click at [0, 0] on icon at bounding box center [0, 0] width 0 height 0
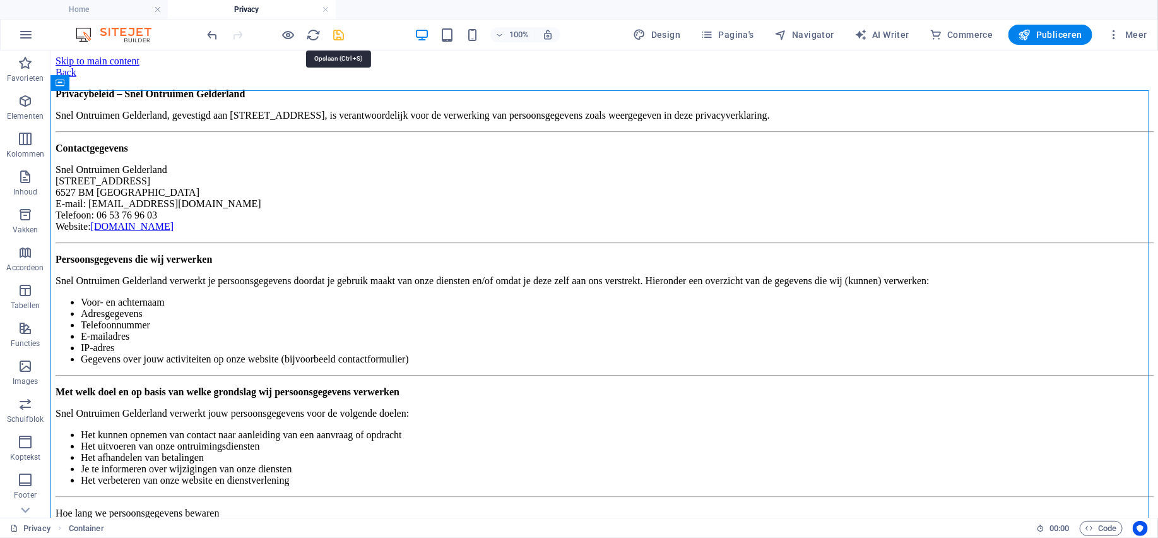
click at [339, 33] on icon "save" at bounding box center [339, 35] width 15 height 15
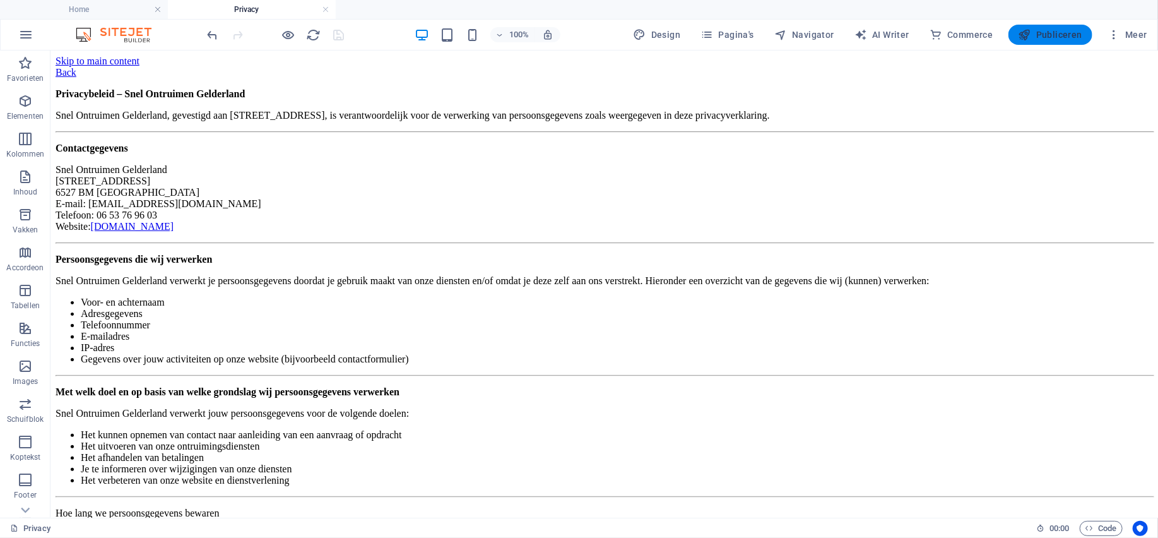
click at [1072, 35] on span "Publiceren" at bounding box center [1050, 34] width 64 height 13
